Goal: Task Accomplishment & Management: Complete application form

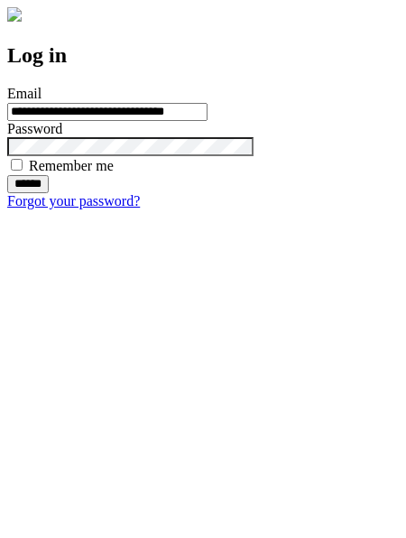
type input "**********"
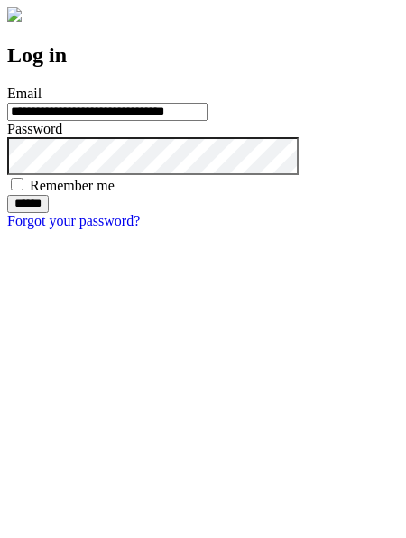
click at [49, 213] on input "******" at bounding box center [28, 204] width 42 height 18
